Goal: Information Seeking & Learning: Learn about a topic

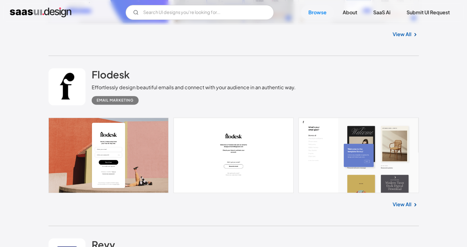
scroll to position [339, 0]
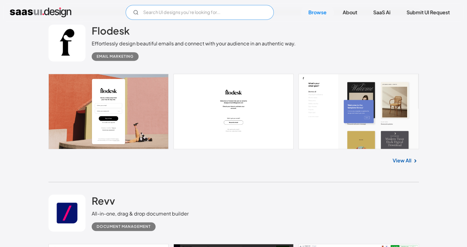
click at [211, 11] on input "Email Form" at bounding box center [200, 12] width 148 height 15
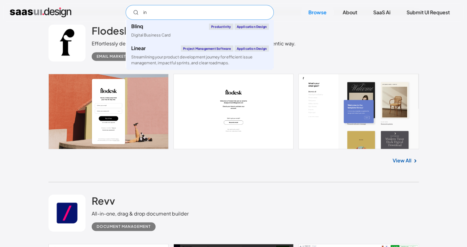
type input "i"
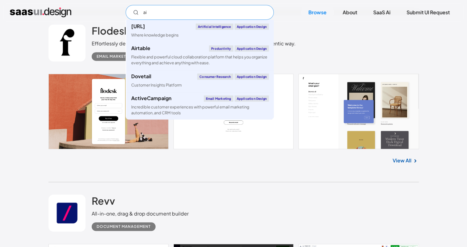
type input "a"
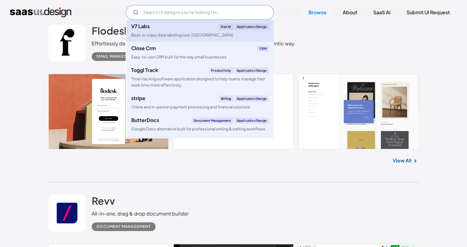
click at [228, 34] on link "V7 Labs Gen AI Application Design Best-in-class data labeling tool. GenAI" at bounding box center [200, 31] width 148 height 22
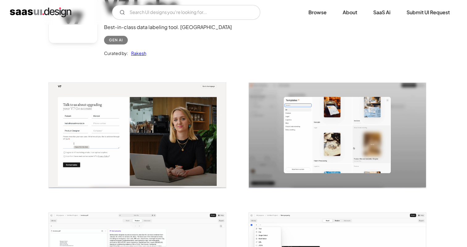
click at [177, 5] on div "V7 Labs Gen AI Application Design Best-in-class data labeling tool. GenAI Close…" at bounding box center [233, 12] width 467 height 25
drag, startPoint x: 177, startPoint y: 5, endPoint x: 172, endPoint y: 12, distance: 9.1
click at [172, 12] on input "Email Form" at bounding box center [186, 12] width 148 height 15
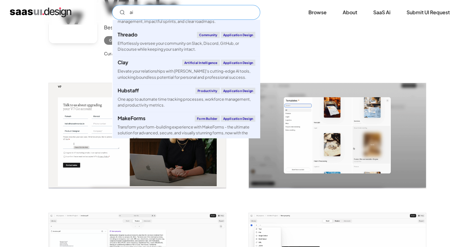
scroll to position [0, 0]
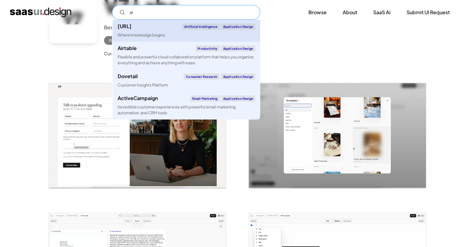
click at [167, 32] on link "[URL] Artificial Intelligence Application Design Where knowledge begins" at bounding box center [187, 31] width 148 height 22
type input "ai"
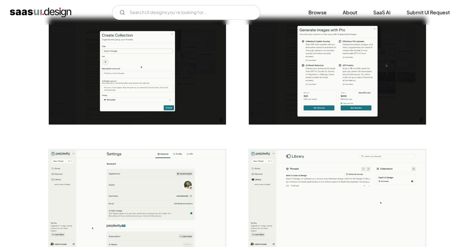
scroll to position [710, 0]
